Goal: Information Seeking & Learning: Learn about a topic

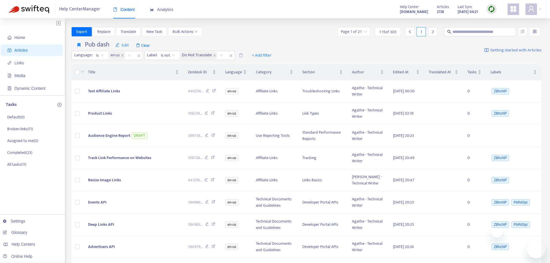
click at [494, 8] on img at bounding box center [491, 8] width 7 height 7
click at [493, 21] on link "Quick Sync" at bounding box center [503, 21] width 25 height 7
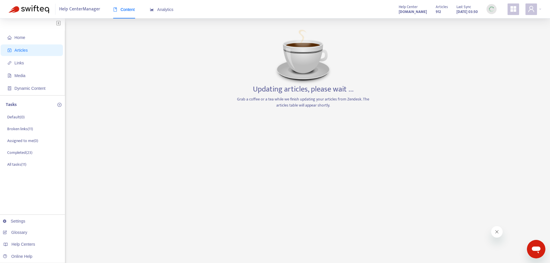
click at [84, 219] on div "Home Articles Links Media Dynamic Content Tasks Default ( 0 ) Broken links ( 11…" at bounding box center [275, 196] width 532 height 338
click at [89, 219] on link "[DOMAIN_NAME]" at bounding box center [91, 220] width 39 height 5
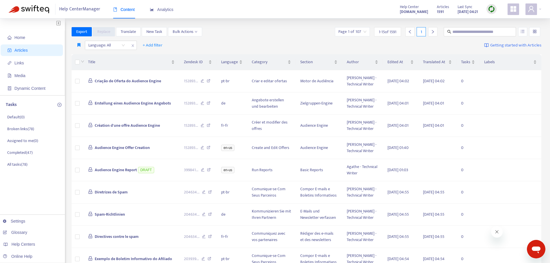
click at [493, 8] on img at bounding box center [491, 8] width 7 height 7
click at [494, 18] on link "Quick Sync" at bounding box center [503, 21] width 25 height 7
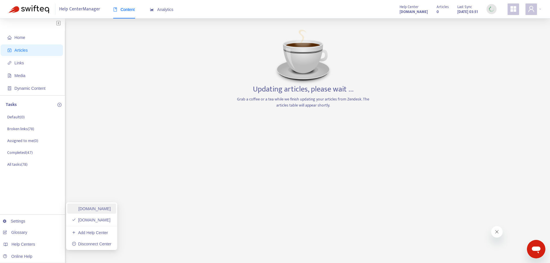
click at [108, 207] on link "[DOMAIN_NAME]" at bounding box center [91, 208] width 39 height 5
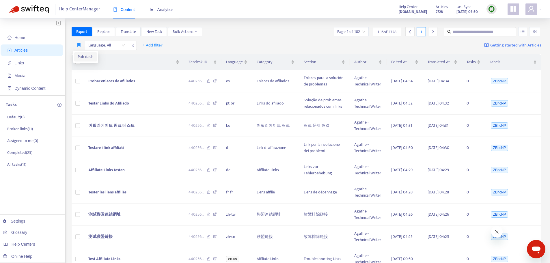
click at [80, 55] on span "Pub dash" at bounding box center [86, 57] width 16 height 6
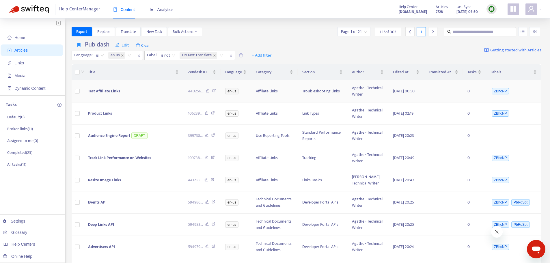
click at [113, 90] on span "Test Affiliate Links" at bounding box center [104, 91] width 32 height 7
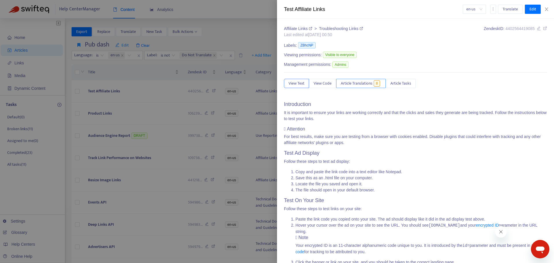
click at [353, 80] on span "Article Translations" at bounding box center [357, 83] width 32 height 6
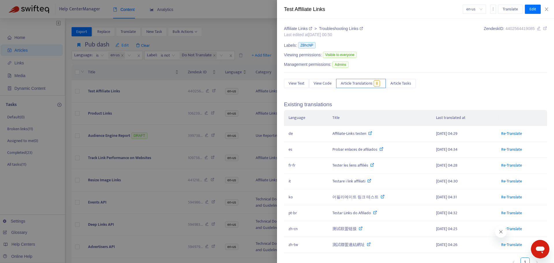
click at [39, 200] on div at bounding box center [277, 131] width 554 height 263
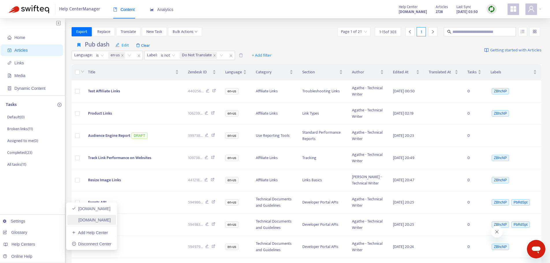
click at [95, 220] on link "[DOMAIN_NAME]" at bounding box center [91, 220] width 39 height 5
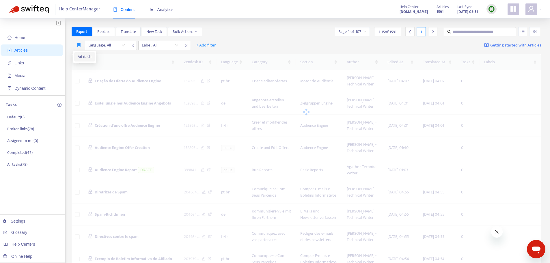
click at [80, 57] on span "Ad dash" at bounding box center [85, 57] width 14 height 6
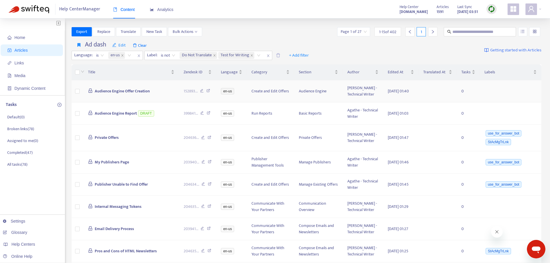
click at [128, 94] on span "Audience Engine Offer Creation" at bounding box center [122, 91] width 55 height 7
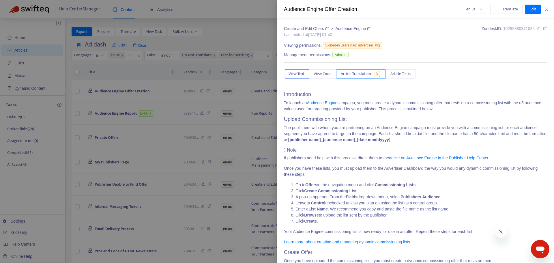
click at [359, 71] on span "Article Translations" at bounding box center [357, 74] width 32 height 6
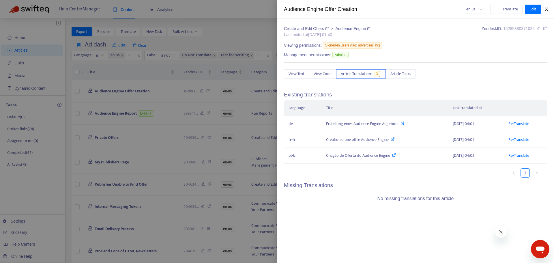
click at [548, 10] on icon "close" at bounding box center [546, 9] width 5 height 5
